Goal: Task Accomplishment & Management: Use online tool/utility

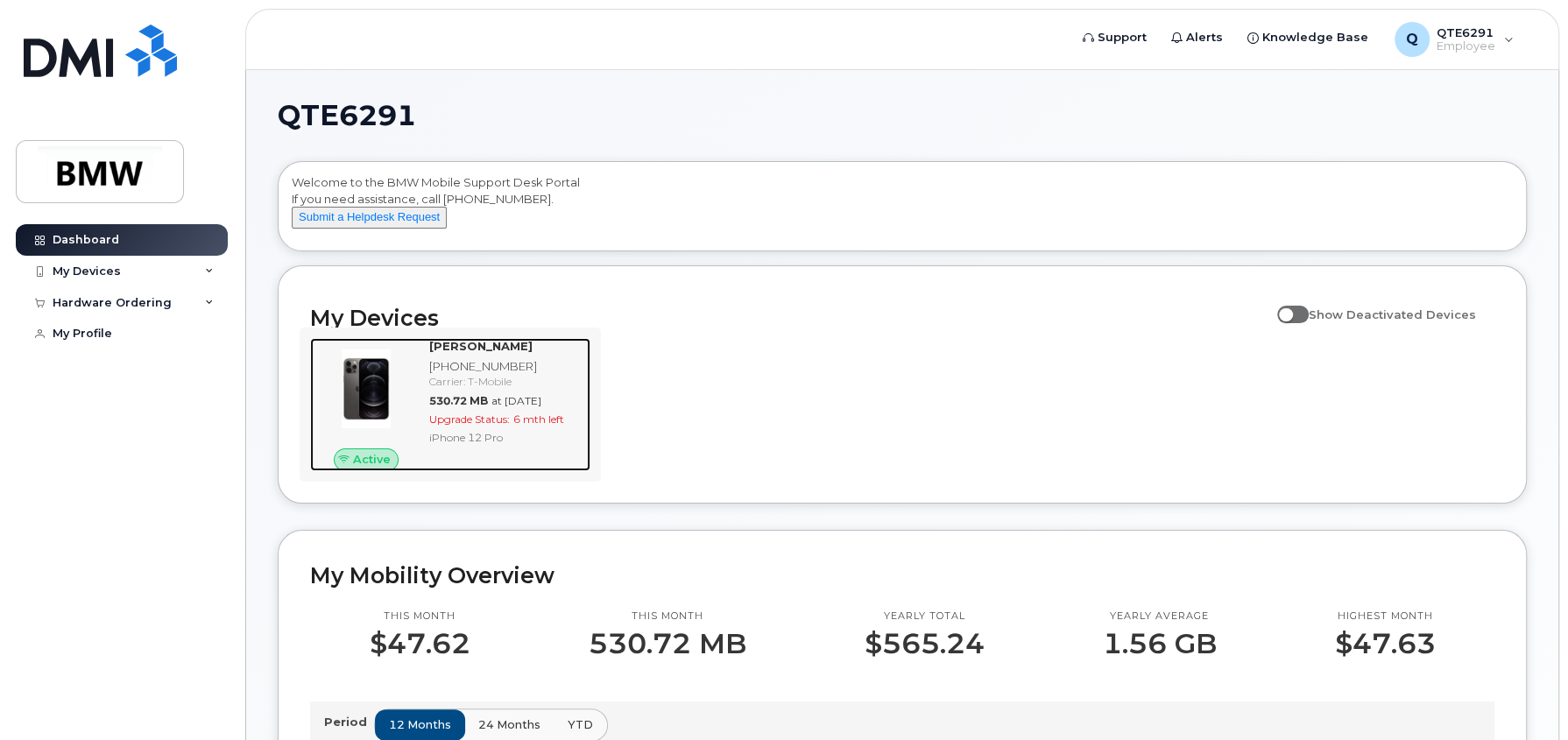
click at [563, 446] on div "iPhone 12 Pro" at bounding box center [506, 437] width 154 height 14
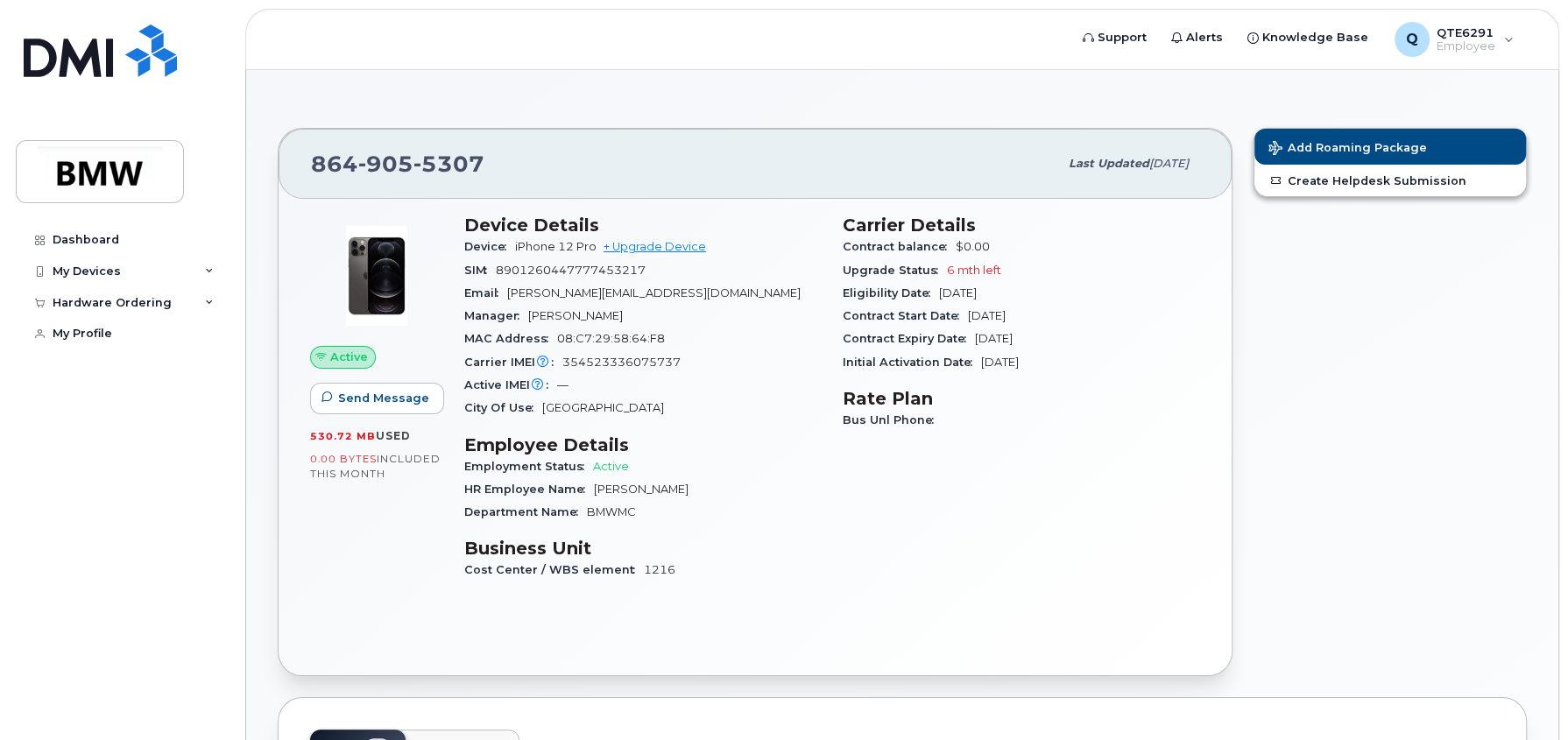
drag, startPoint x: 1102, startPoint y: 347, endPoint x: 1170, endPoint y: 436, distance: 112.0
click at [1170, 436] on div "Carrier Details Contract balance $0.00 Upgrade Status 6 mth left Eligibility Da…" at bounding box center [1021, 405] width 378 height 402
click at [1170, 438] on div "Carrier Details Contract balance $0.00 Upgrade Status 6 mth left Eligibility Da…" at bounding box center [1021, 405] width 378 height 402
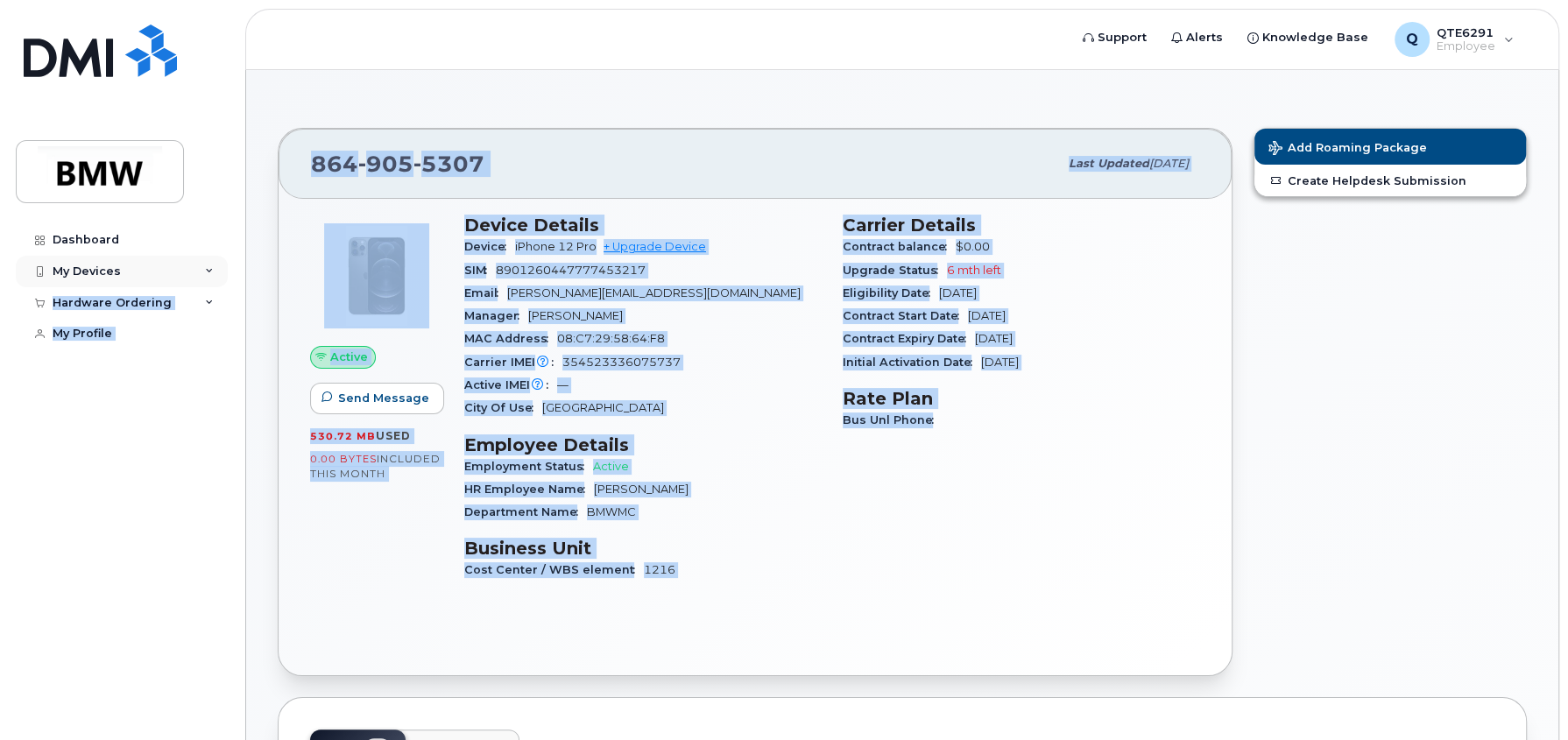
drag, startPoint x: 1108, startPoint y: 432, endPoint x: 225, endPoint y: 278, distance: 896.3
click at [925, 573] on div "Carrier Details Contract balance $0.00 Upgrade Status 6 mth left Eligibility Da…" at bounding box center [1021, 405] width 378 height 402
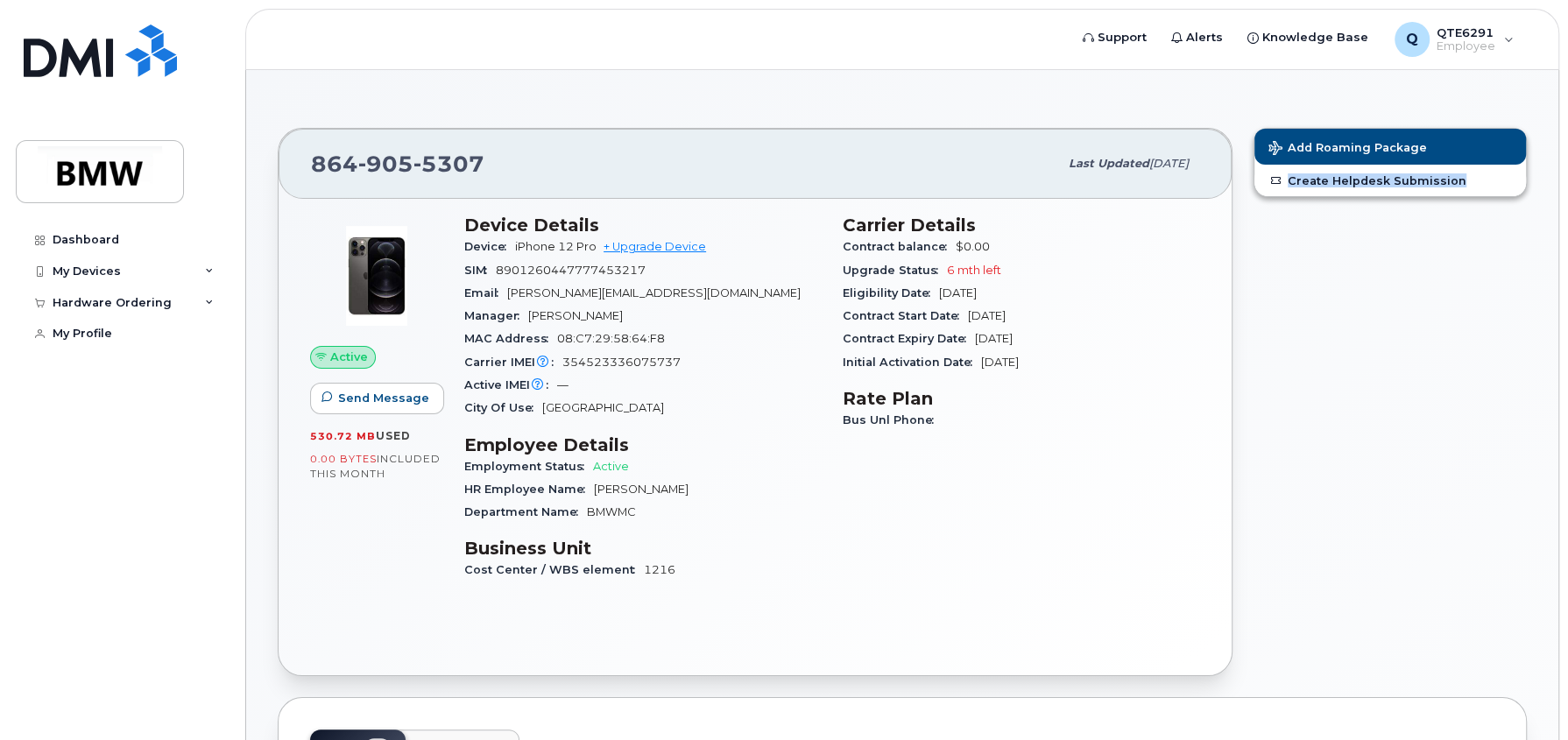
drag, startPoint x: 957, startPoint y: 593, endPoint x: 1232, endPoint y: 694, distance: 293.0
click at [666, 242] on link "+ Upgrade Device" at bounding box center [654, 246] width 103 height 13
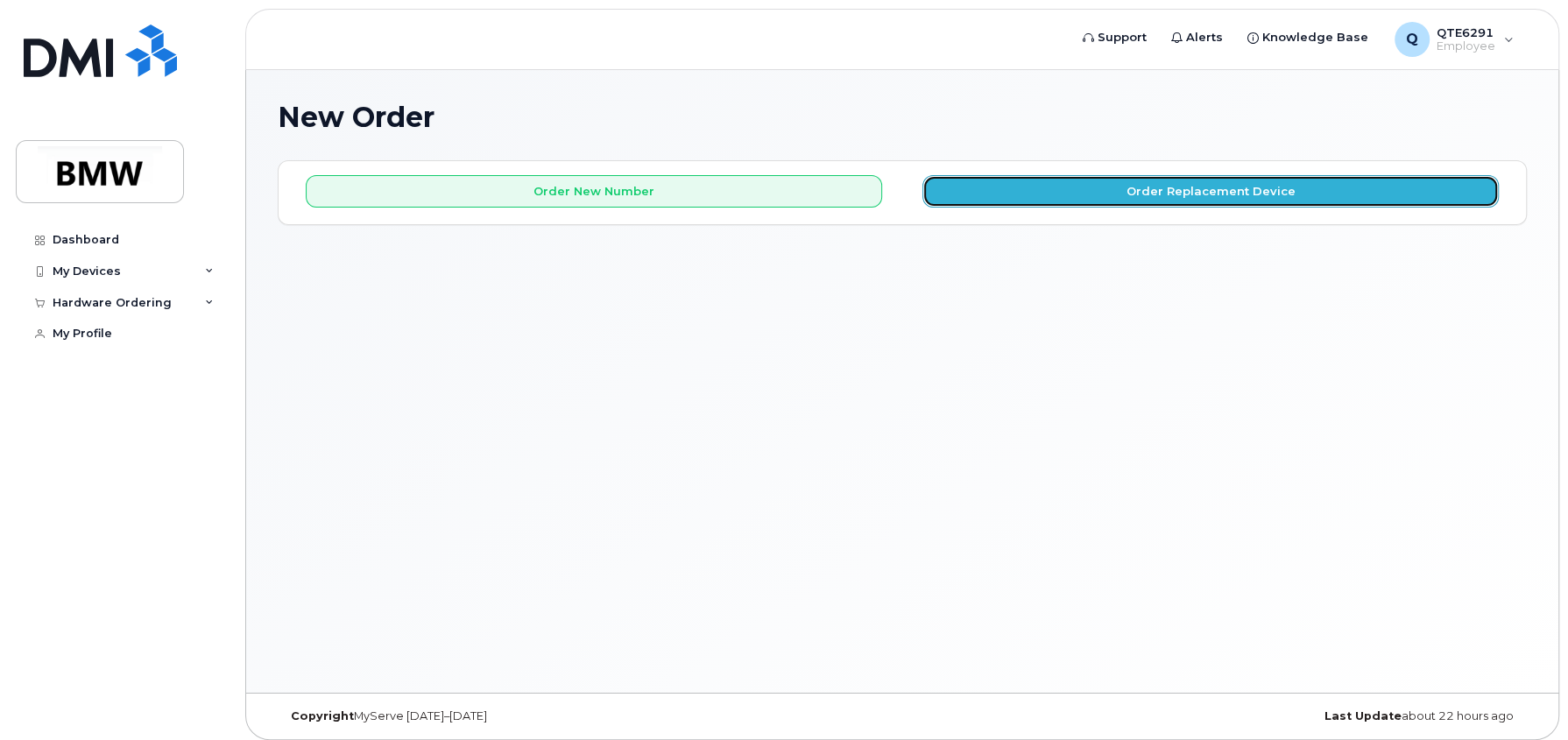
click at [1252, 191] on button "Order Replacement Device" at bounding box center [1210, 191] width 576 height 33
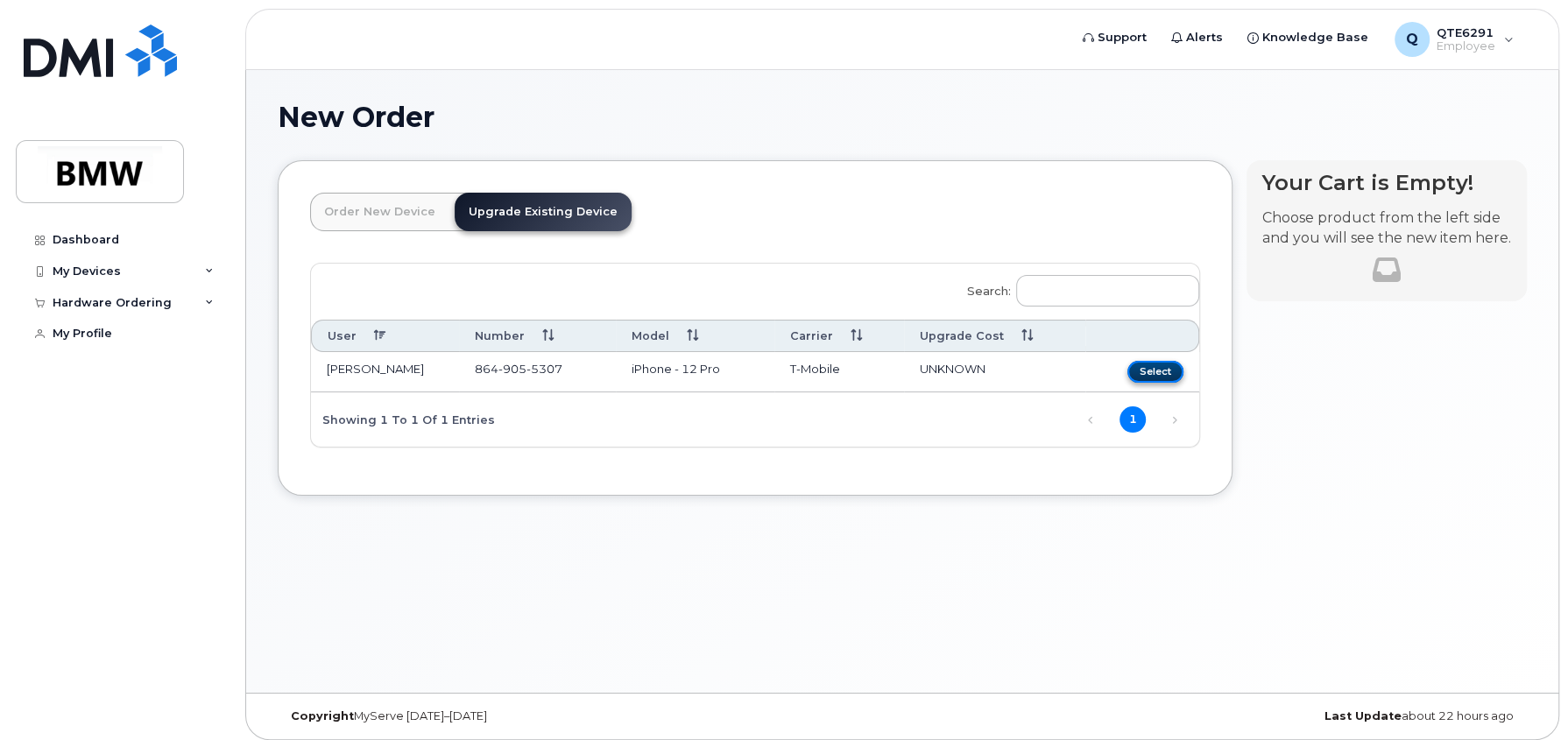
click at [1151, 373] on button "Select" at bounding box center [1155, 371] width 56 height 22
click at [1159, 368] on div "Order New Device Upgrade Existing Device Order new device and new line Order ne…" at bounding box center [755, 328] width 954 height 336
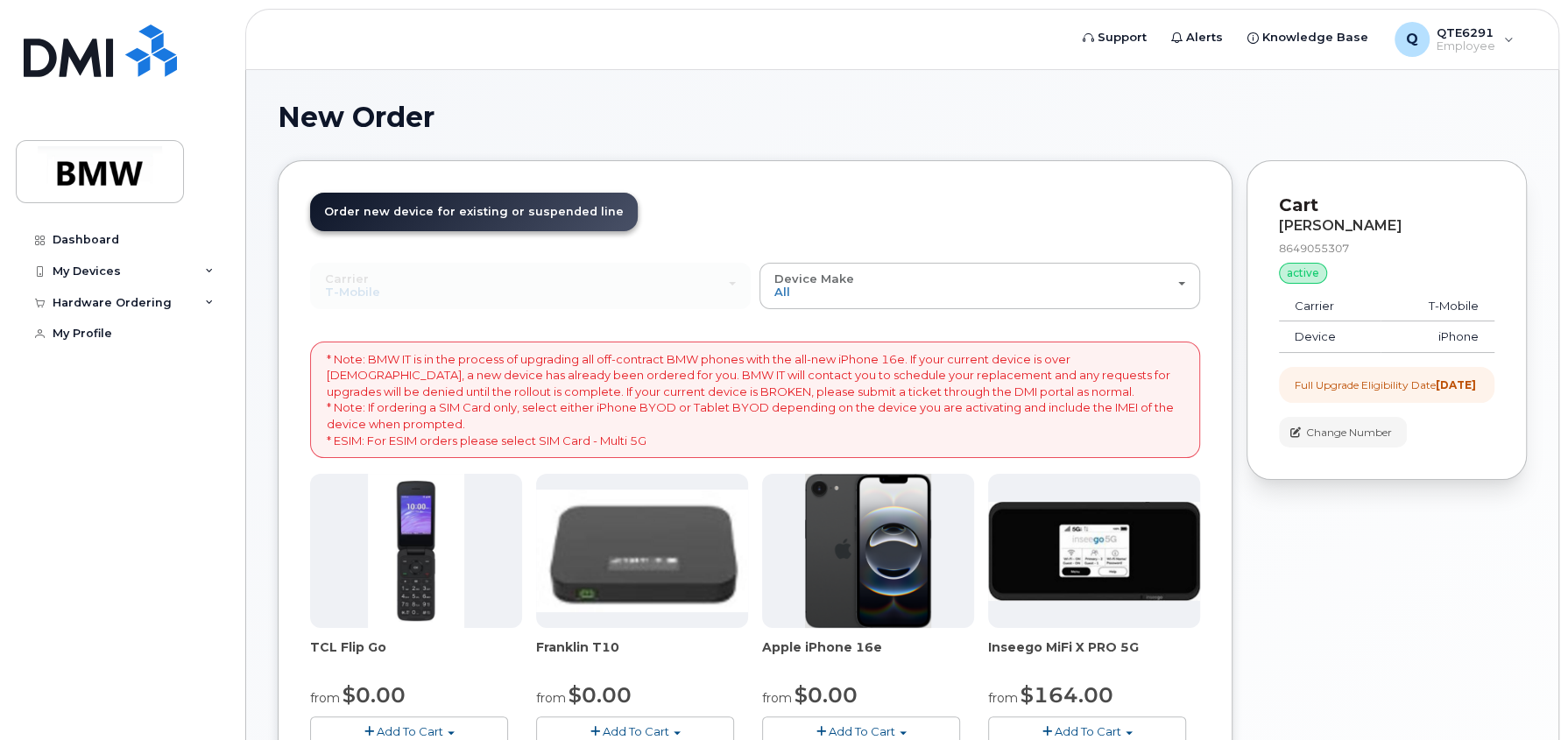
drag, startPoint x: 1456, startPoint y: 462, endPoint x: 1555, endPoint y: 521, distance: 115.2
click at [1555, 521] on div "New Order × Share This Order If you want to allow others to create or edit orde…" at bounding box center [902, 653] width 1312 height 1167
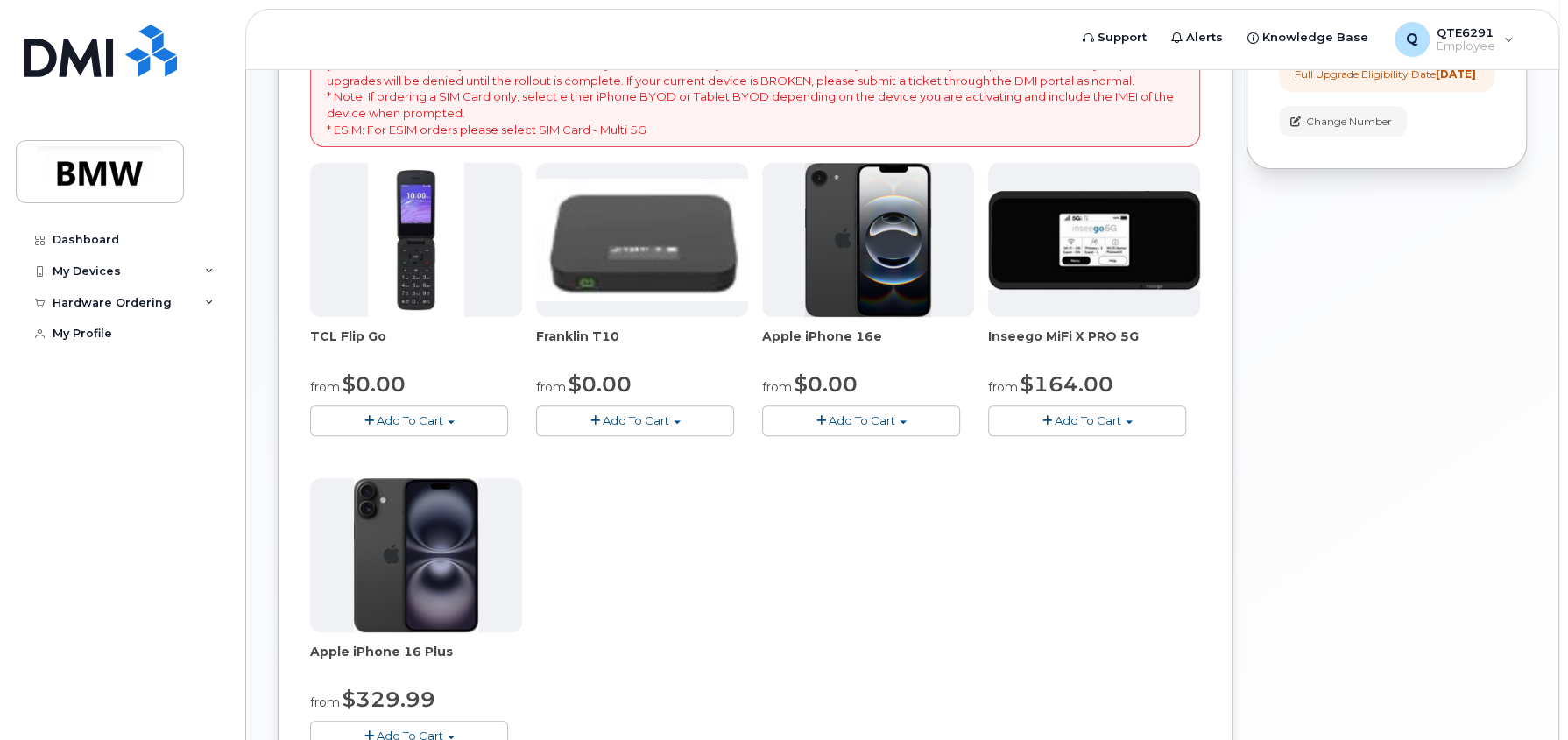
scroll to position [349, 0]
